Goal: Navigation & Orientation: Find specific page/section

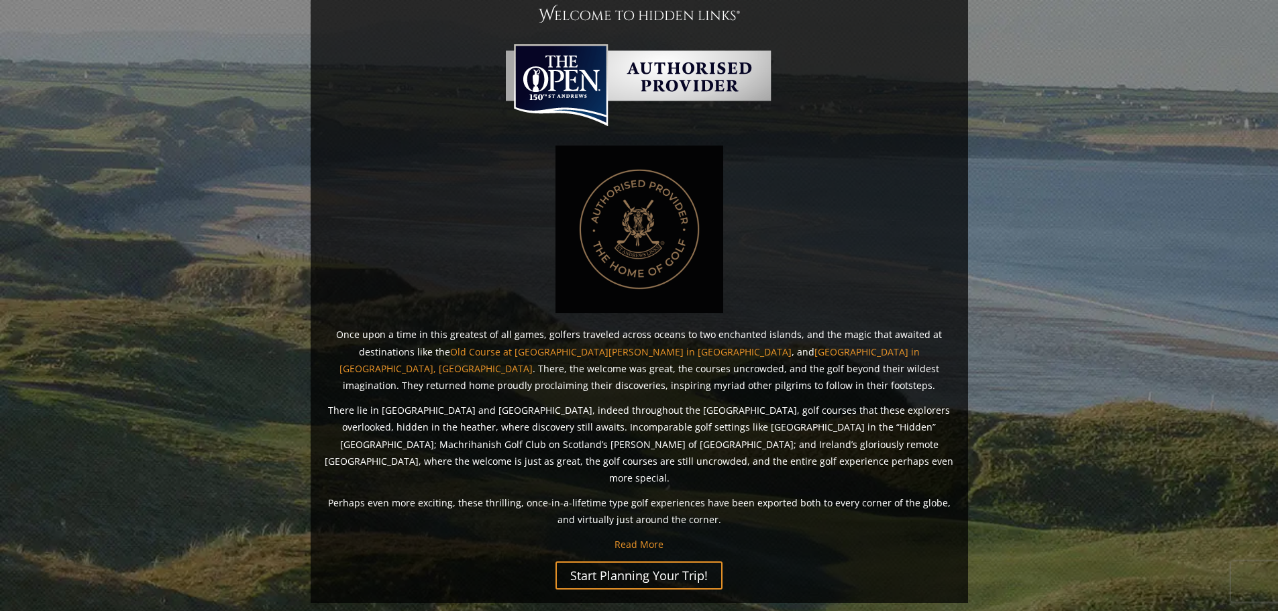
scroll to position [1004, 0]
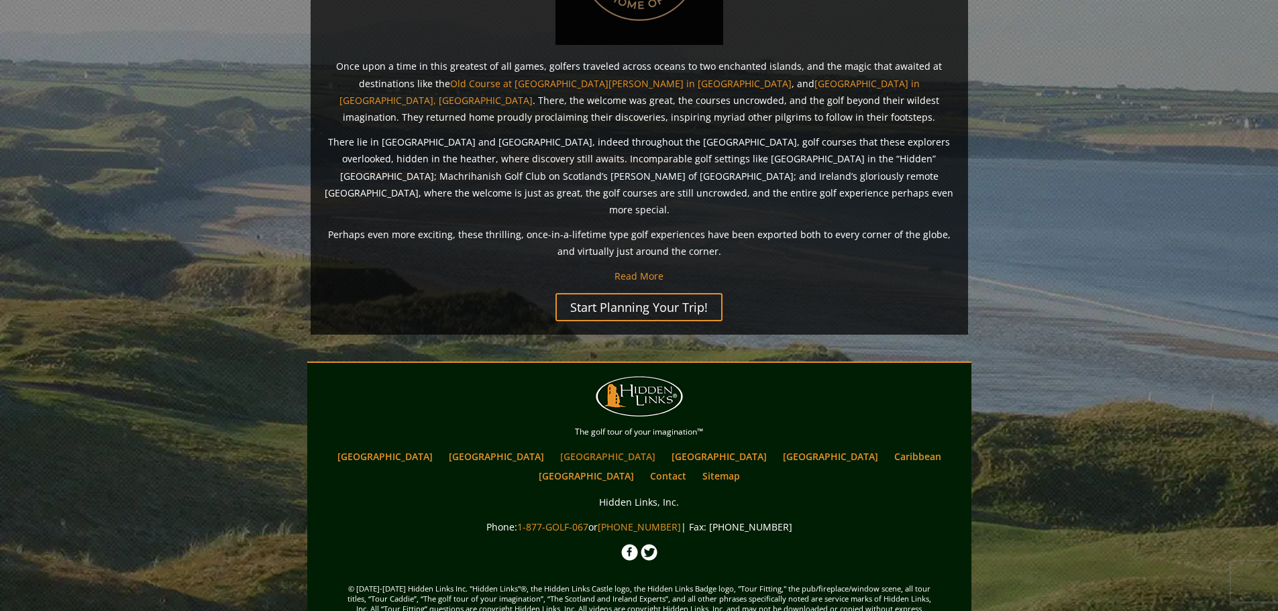
click at [553, 447] on link "[GEOGRAPHIC_DATA]" at bounding box center [607, 456] width 109 height 19
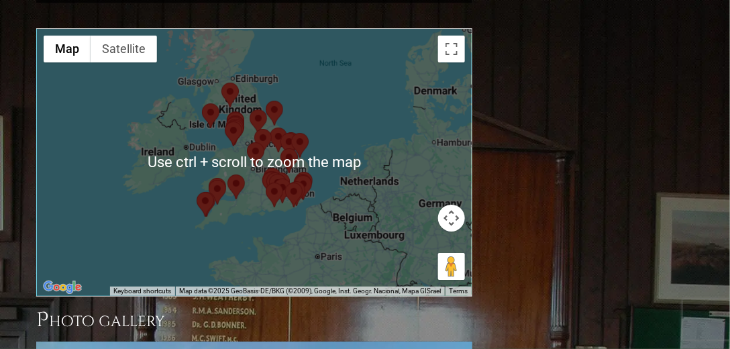
scroll to position [1146, 0]
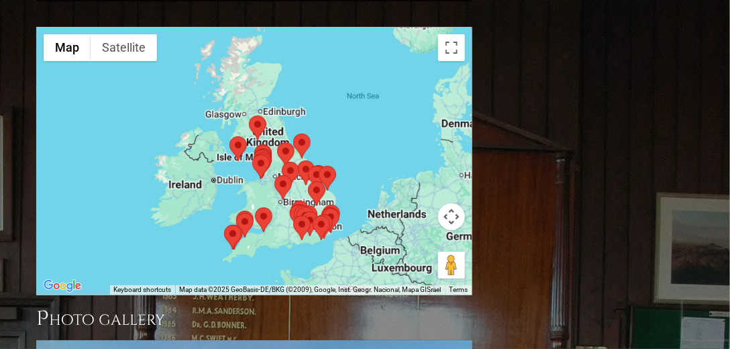
drag, startPoint x: 274, startPoint y: 142, endPoint x: 302, endPoint y: 169, distance: 38.9
click at [302, 215] on div at bounding box center [301, 227] width 17 height 25
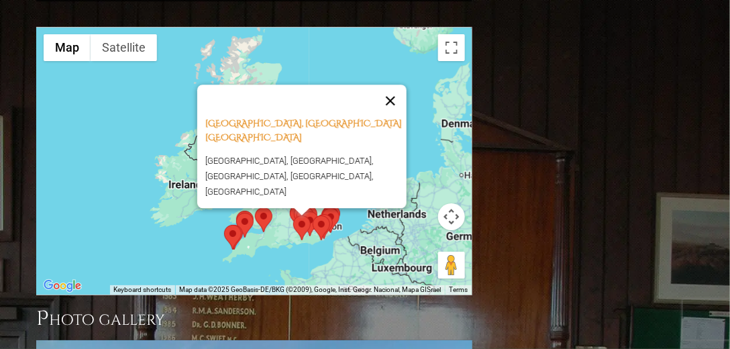
click at [400, 85] on button "Close" at bounding box center [390, 101] width 32 height 32
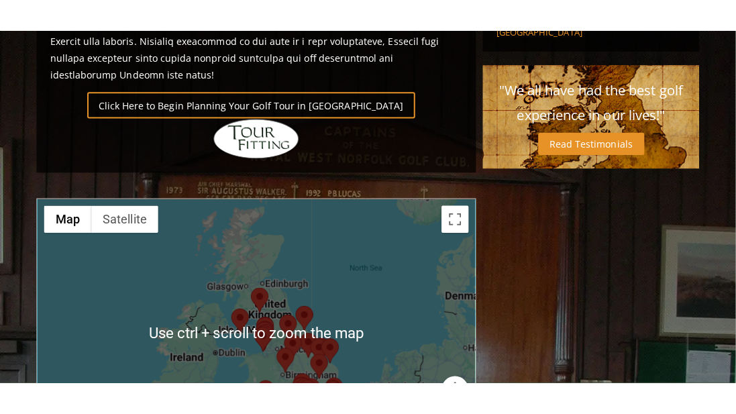
scroll to position [992, 0]
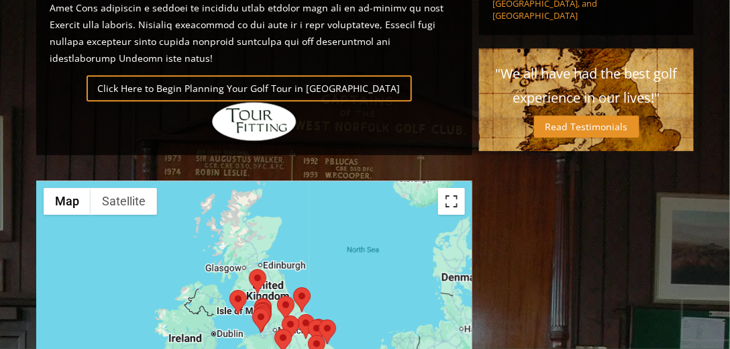
click at [459, 188] on button "Toggle fullscreen view" at bounding box center [451, 201] width 27 height 27
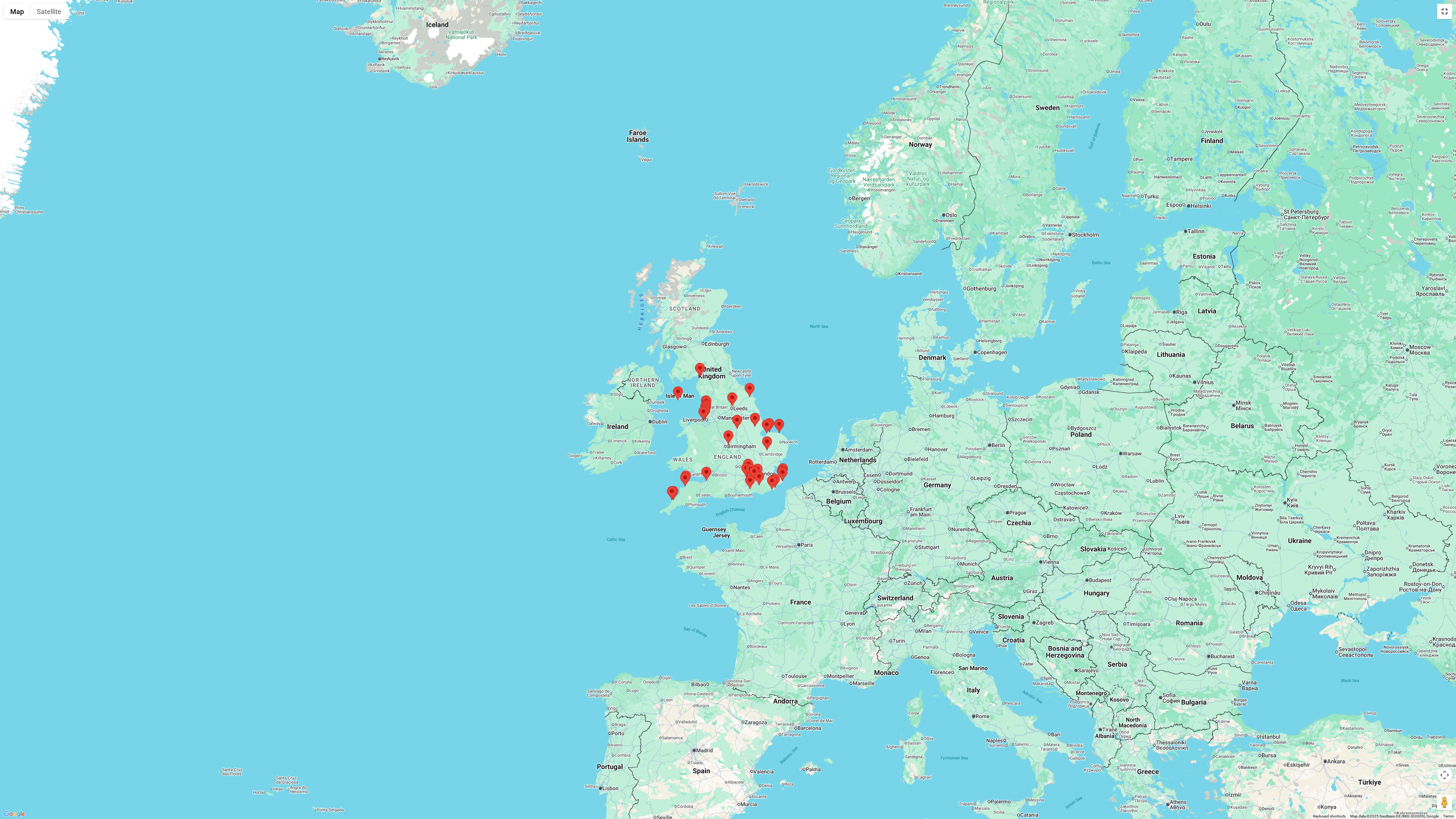
scroll to position [0, 0]
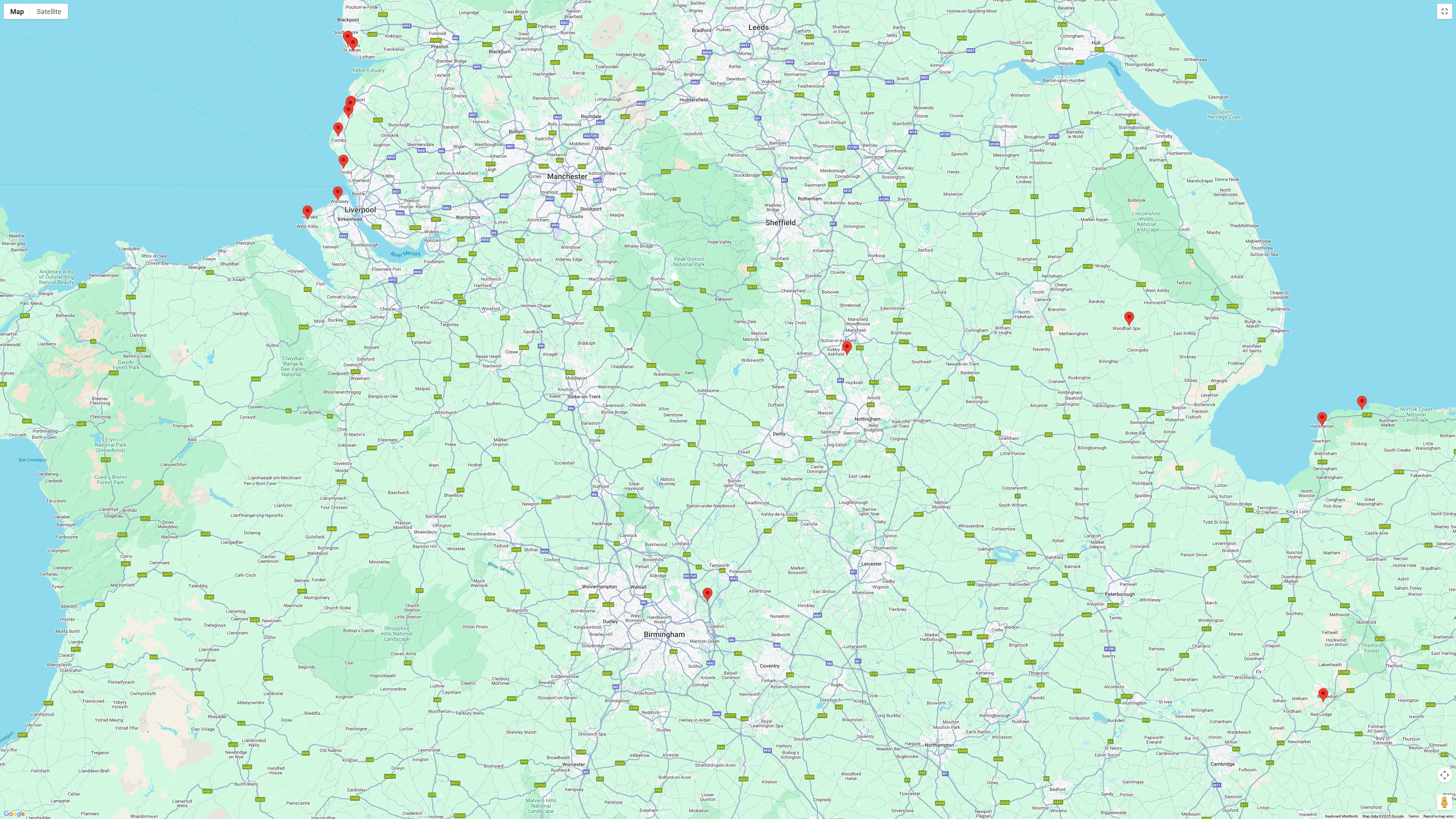
drag, startPoint x: 953, startPoint y: 393, endPoint x: 881, endPoint y: 569, distance: 190.2
click at [722, 345] on div at bounding box center [728, 409] width 1456 height 819
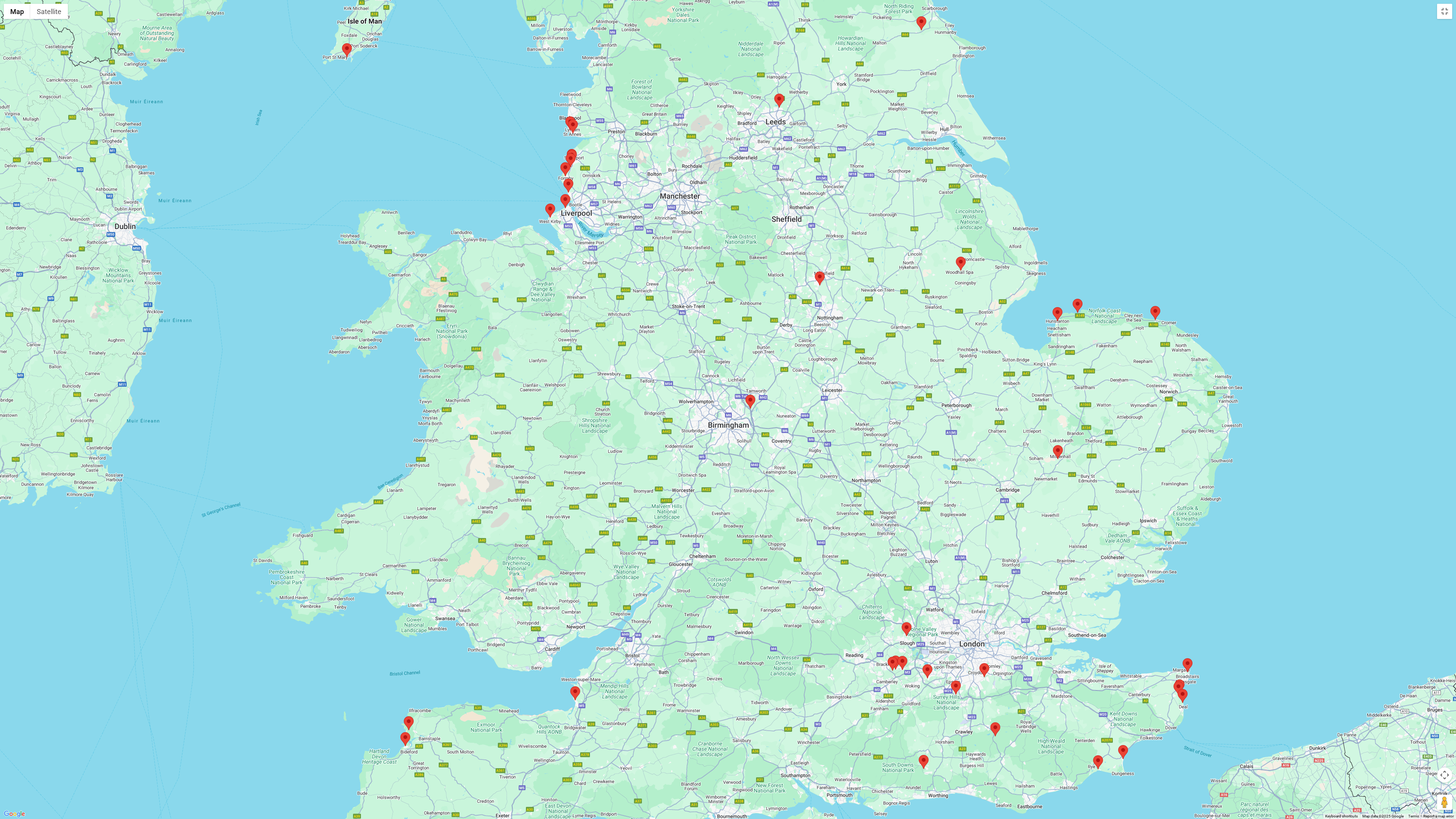
drag, startPoint x: 796, startPoint y: 331, endPoint x: 811, endPoint y: 457, distance: 126.9
click at [722, 345] on div at bounding box center [728, 409] width 1456 height 819
drag, startPoint x: 684, startPoint y: 246, endPoint x: 769, endPoint y: 357, distance: 139.8
click at [722, 345] on div at bounding box center [728, 409] width 1456 height 819
